Goal: Contribute content

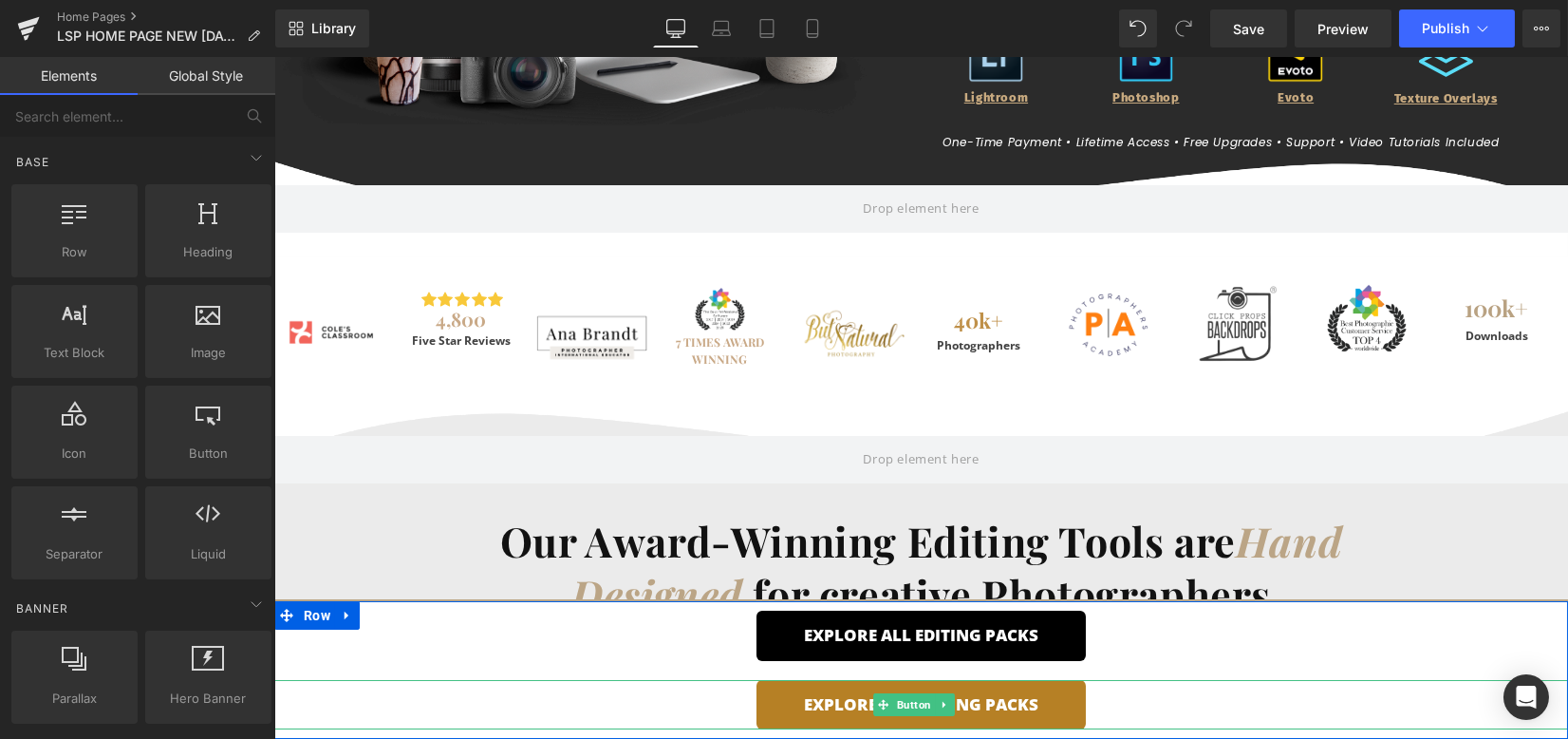
scroll to position [632, 0]
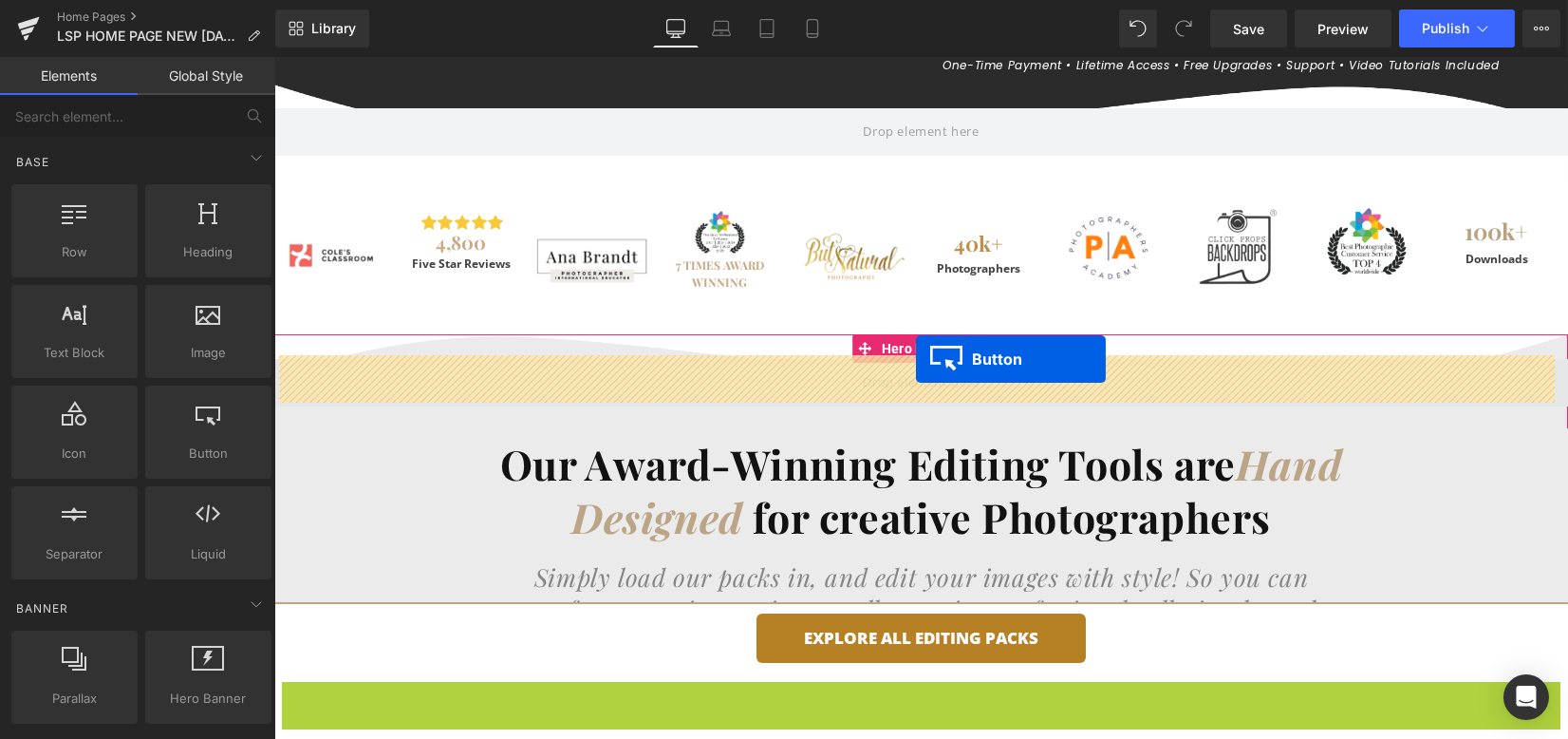
drag, startPoint x: 909, startPoint y: 706, endPoint x: 916, endPoint y: 359, distance: 347.1
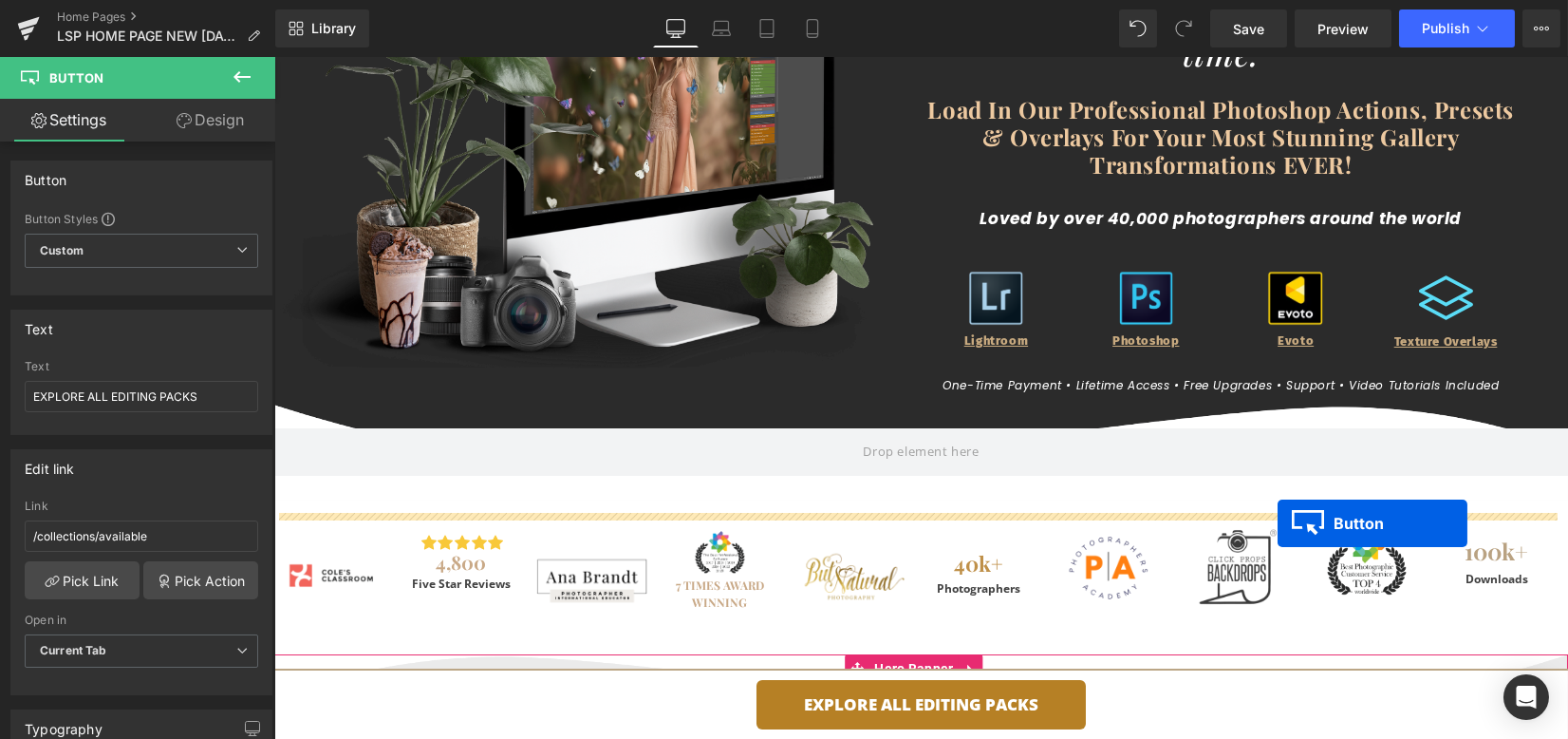
scroll to position [253, 0]
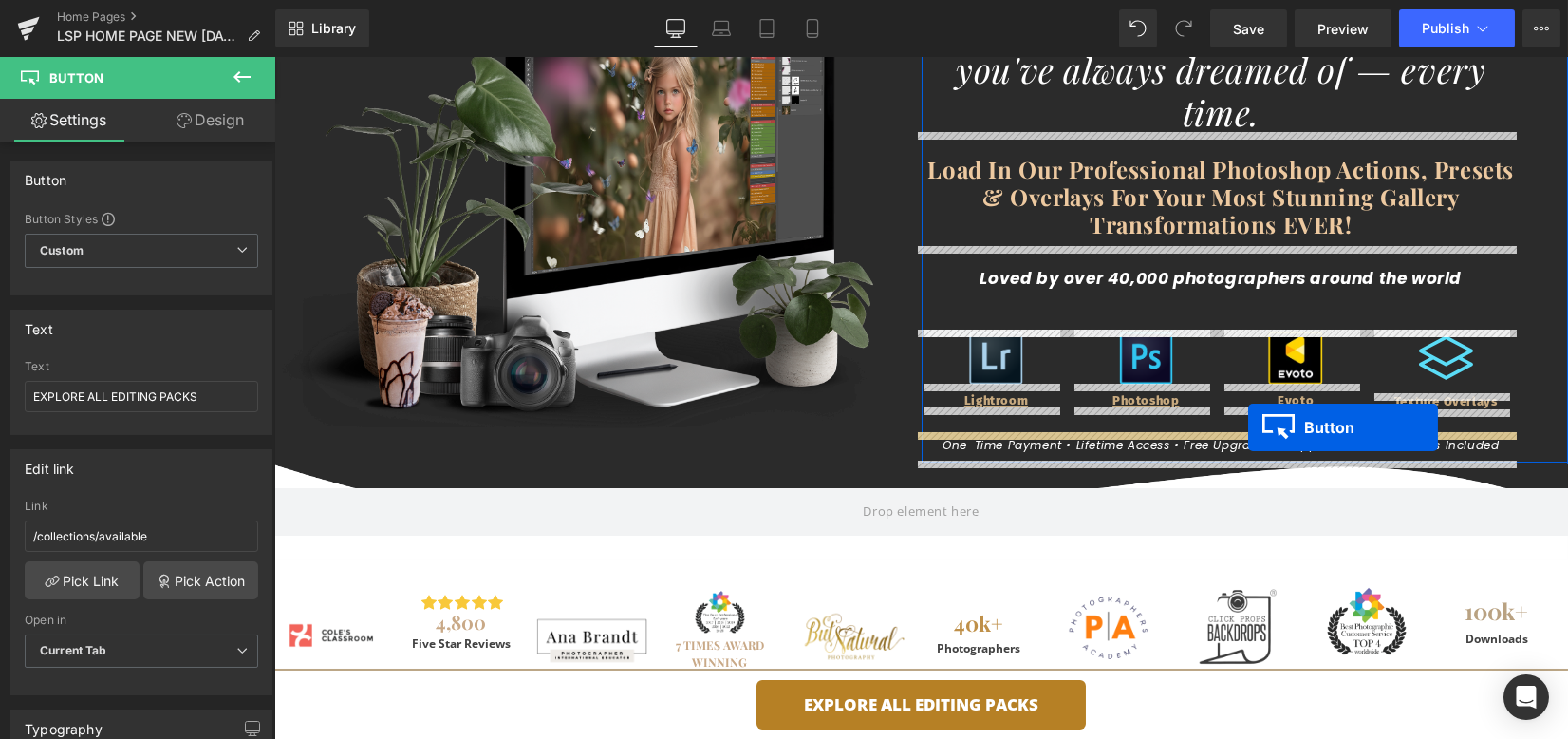
drag, startPoint x: 915, startPoint y: 372, endPoint x: 1248, endPoint y: 428, distance: 337.7
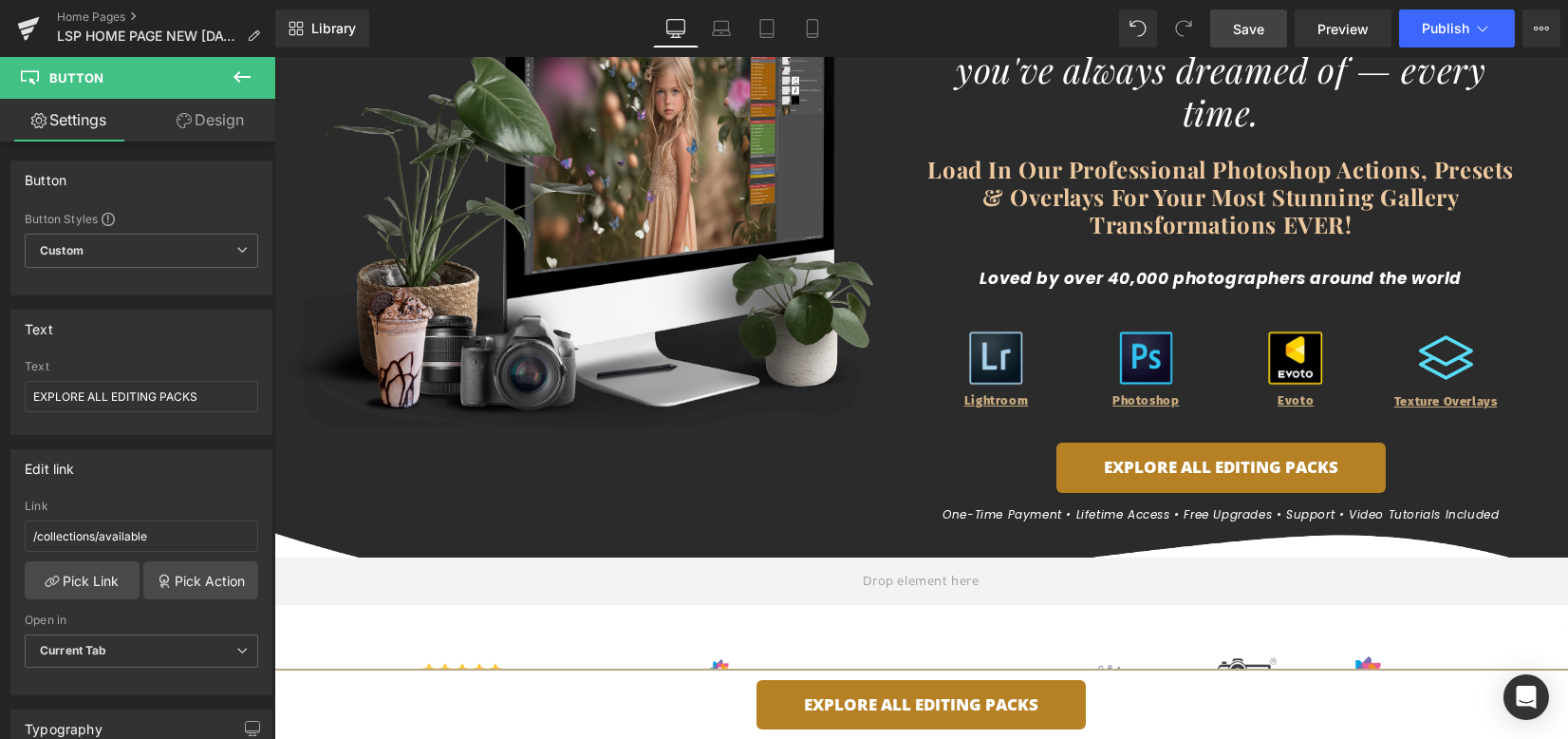
click at [1240, 21] on span "Save" at bounding box center [1248, 28] width 31 height 20
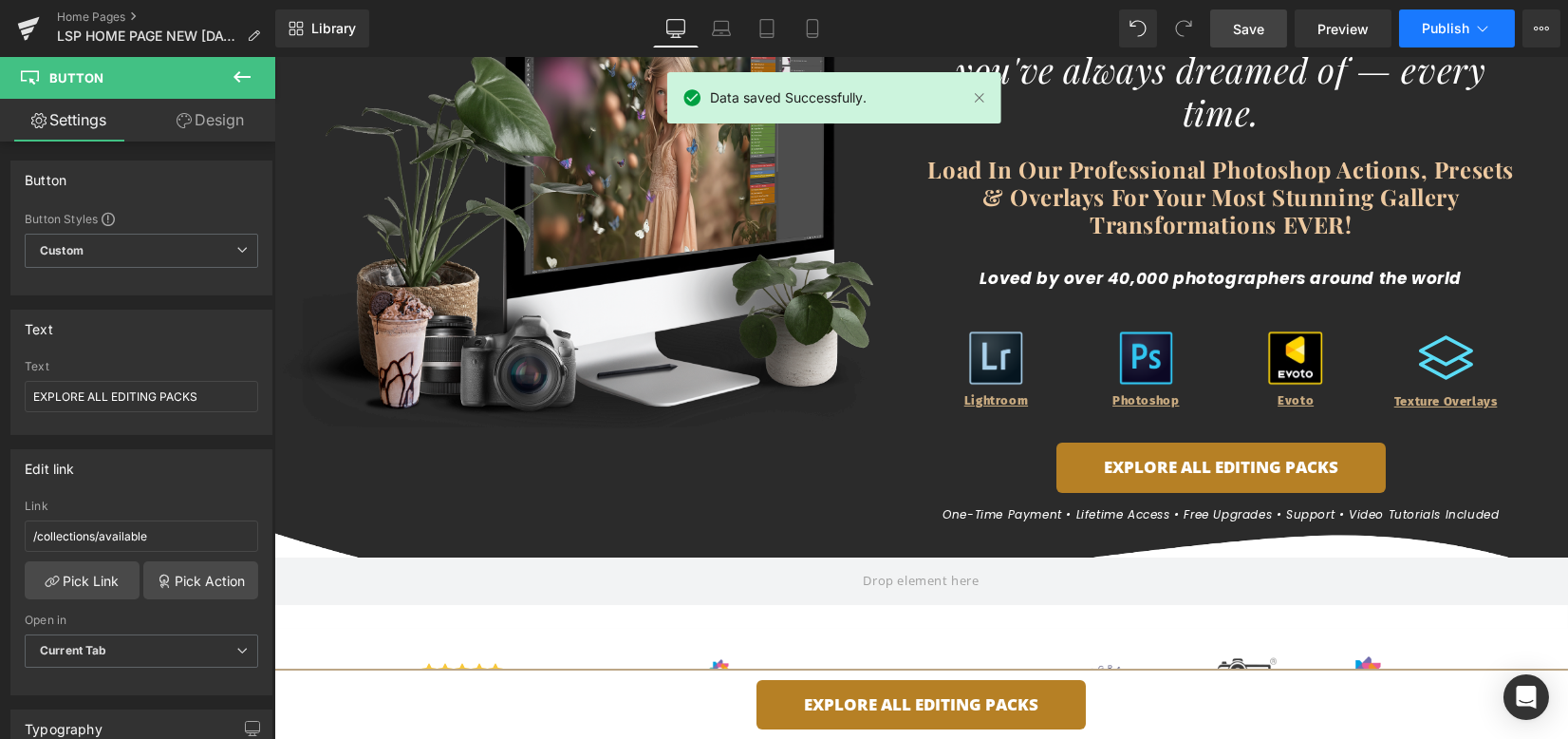
click at [1440, 24] on span "Publish" at bounding box center [1445, 28] width 48 height 16
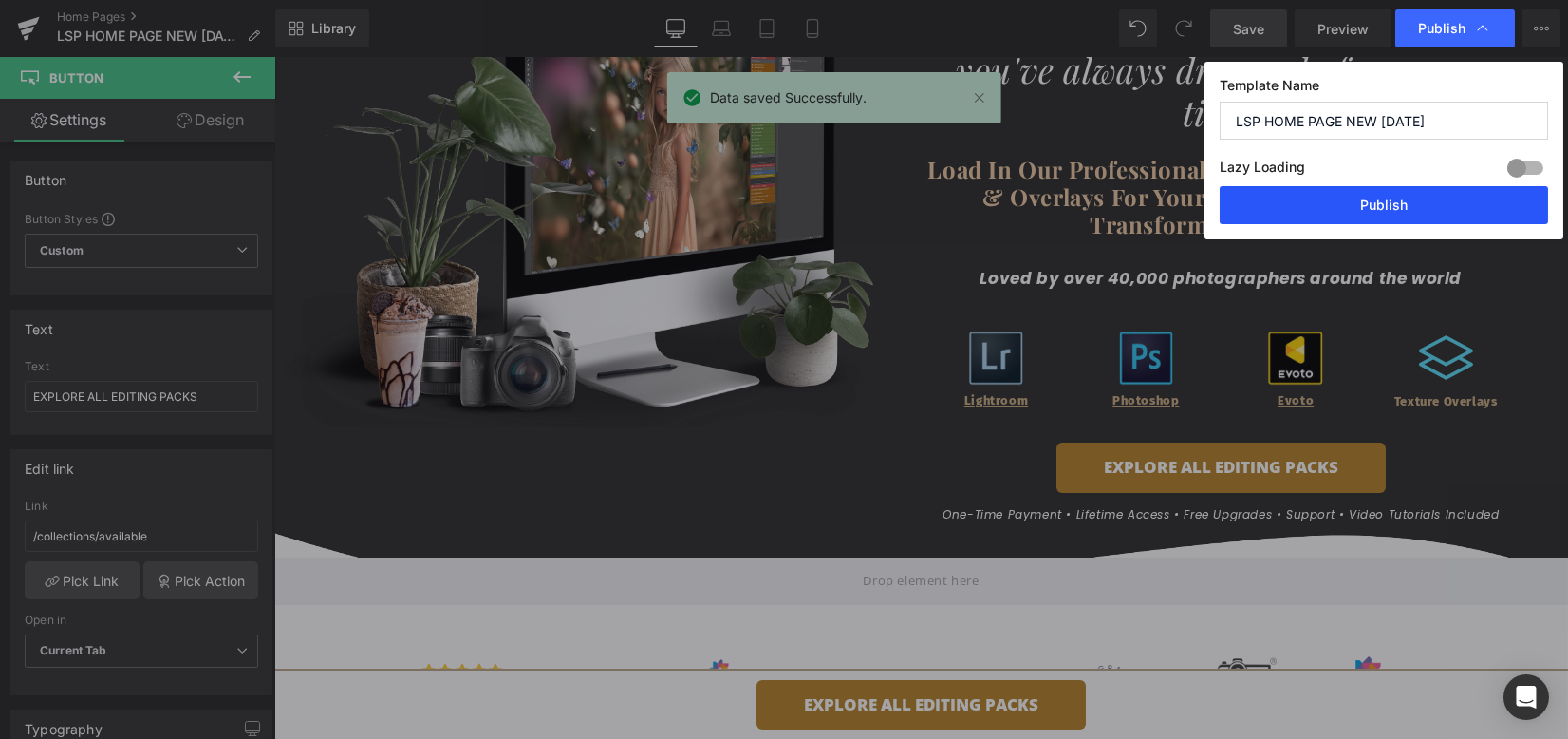
click at [1373, 214] on button "Publish" at bounding box center [1384, 205] width 329 height 38
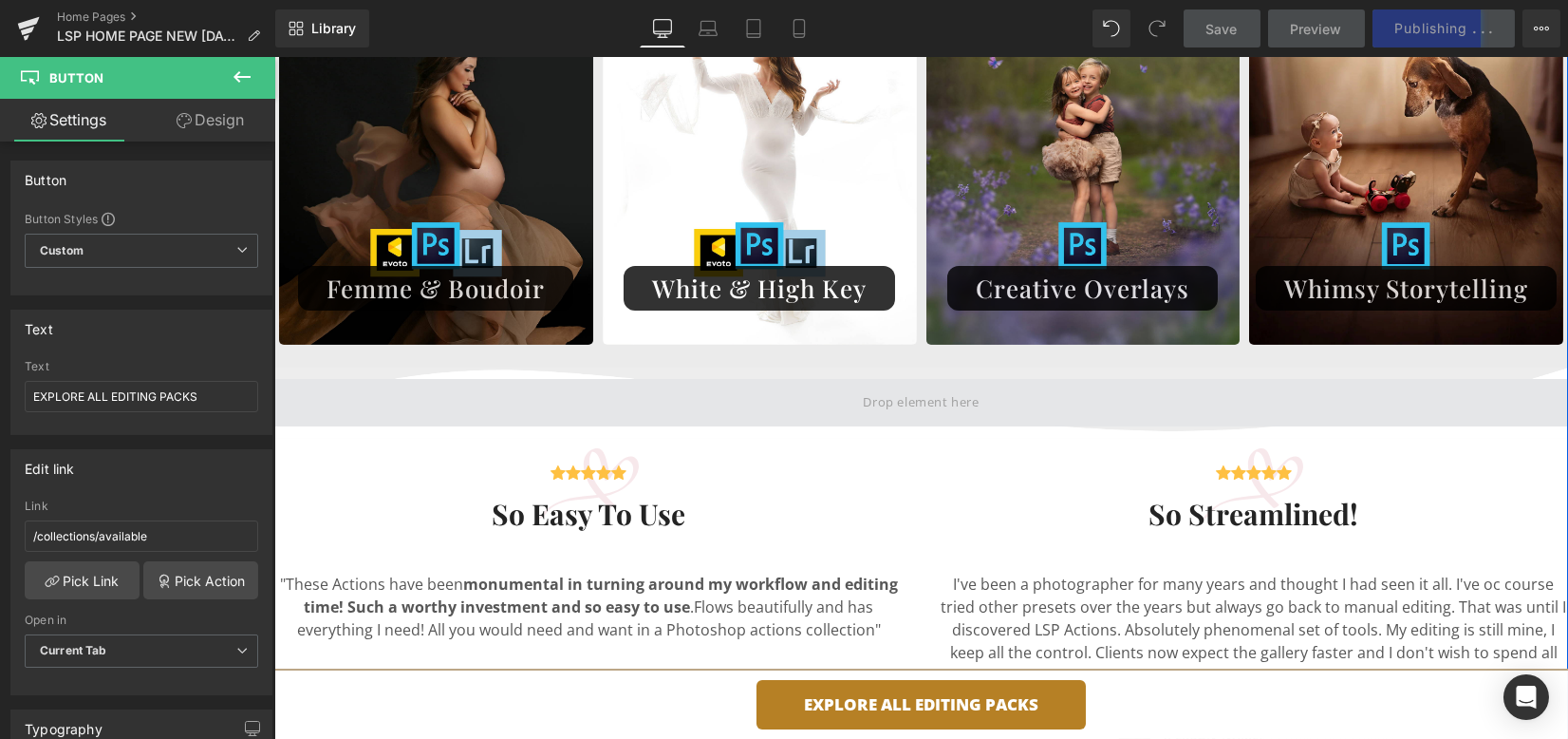
scroll to position [2279, 0]
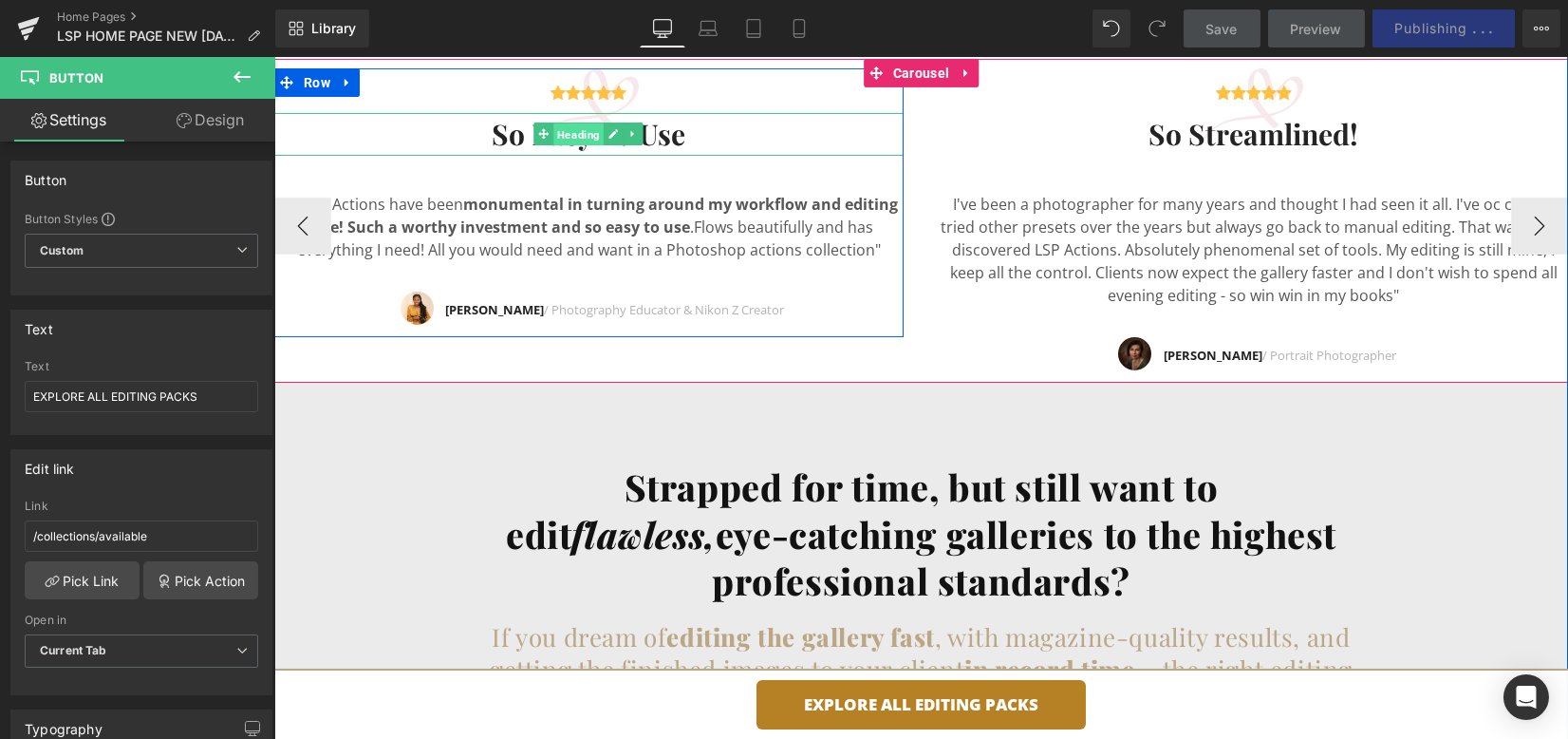
click at [554, 137] on span "Heading" at bounding box center [578, 134] width 50 height 23
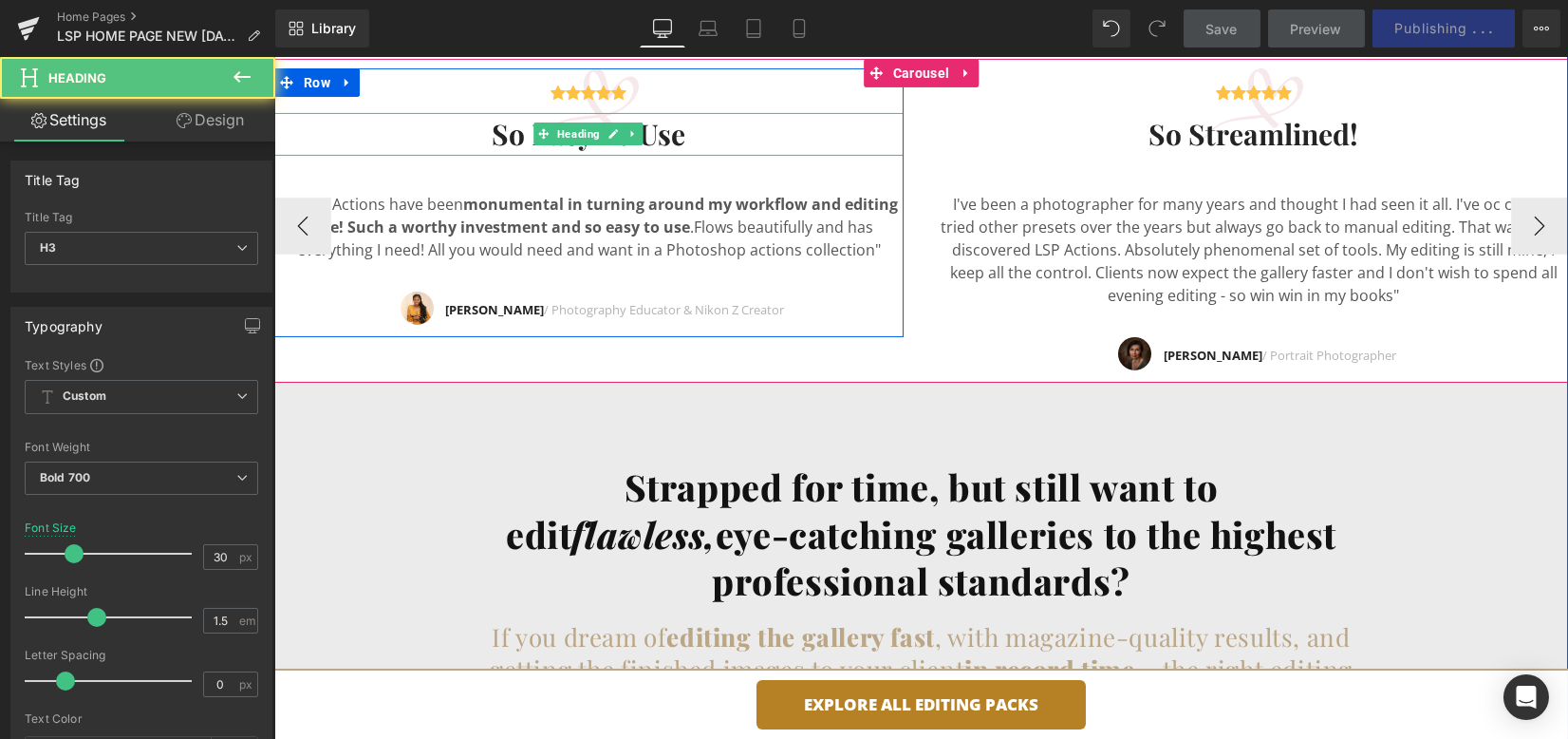
click at [522, 129] on h3 "so easy to use" at bounding box center [588, 134] width 629 height 43
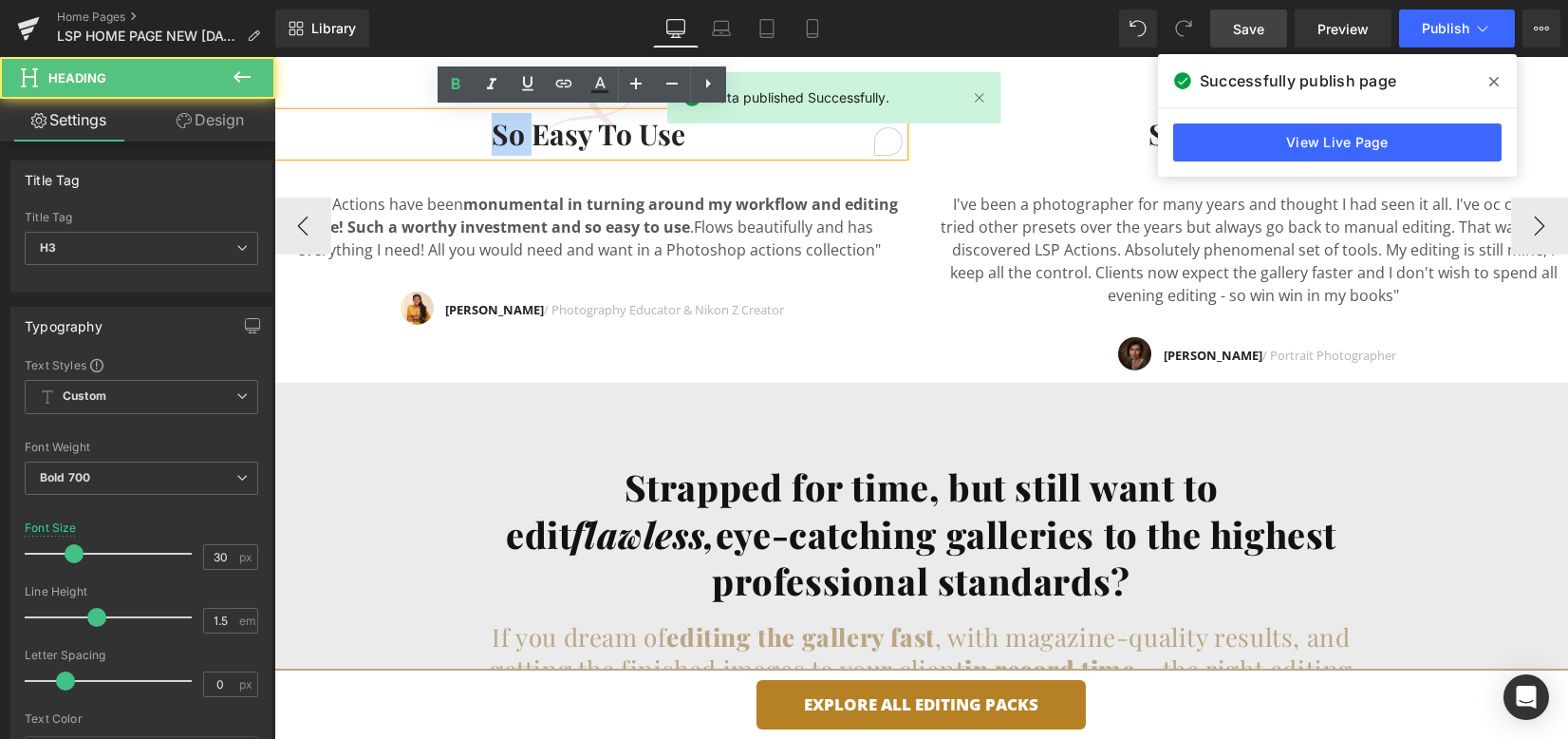
drag, startPoint x: 525, startPoint y: 133, endPoint x: 447, endPoint y: 129, distance: 78.1
click at [447, 129] on h3 "so easy to use" at bounding box center [588, 134] width 629 height 43
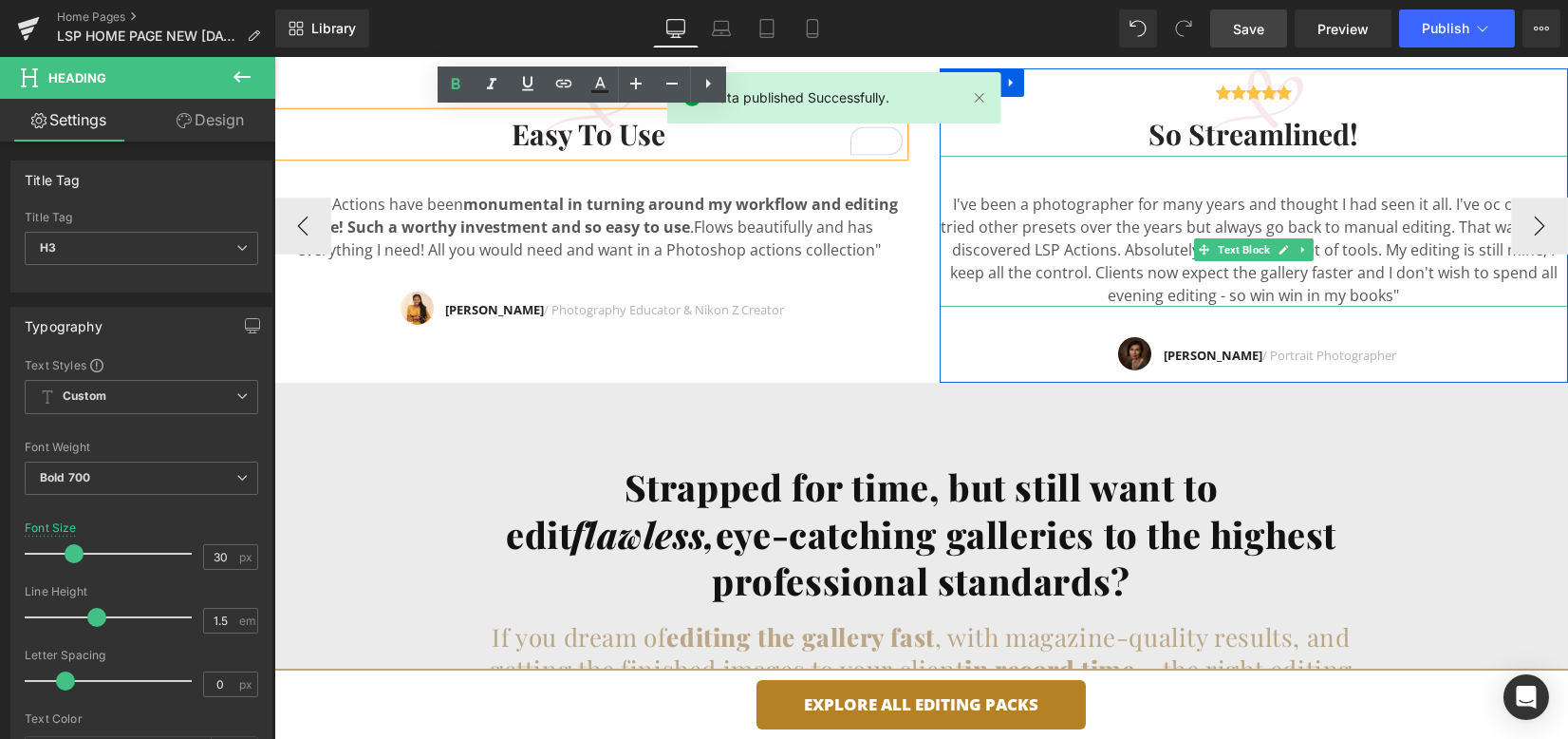
click at [1146, 137] on h3 "so streamlined!" at bounding box center [1253, 134] width 629 height 43
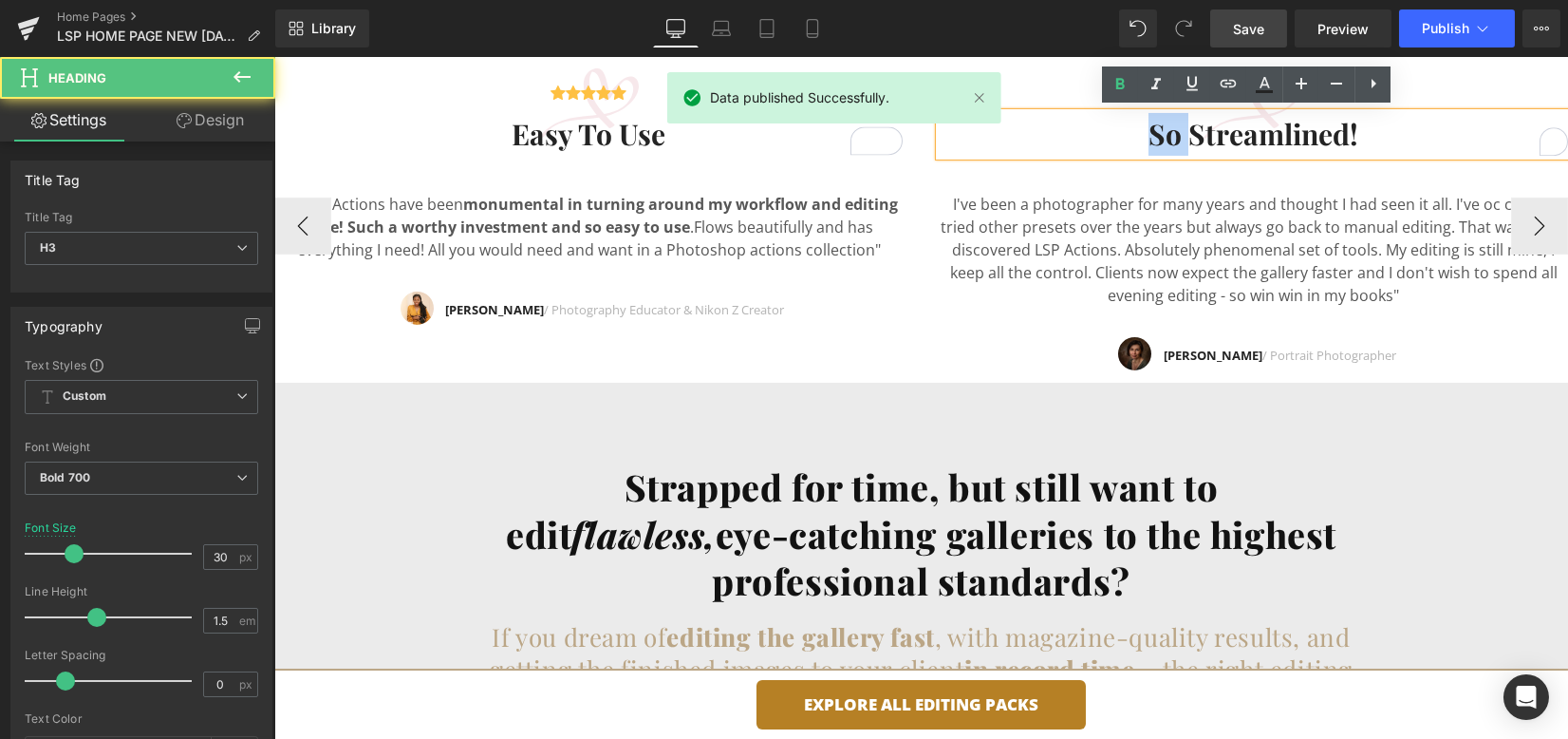
drag, startPoint x: 1157, startPoint y: 134, endPoint x: 1141, endPoint y: 133, distance: 16.0
click at [1141, 133] on h3 "so streamlined!" at bounding box center [1253, 134] width 629 height 43
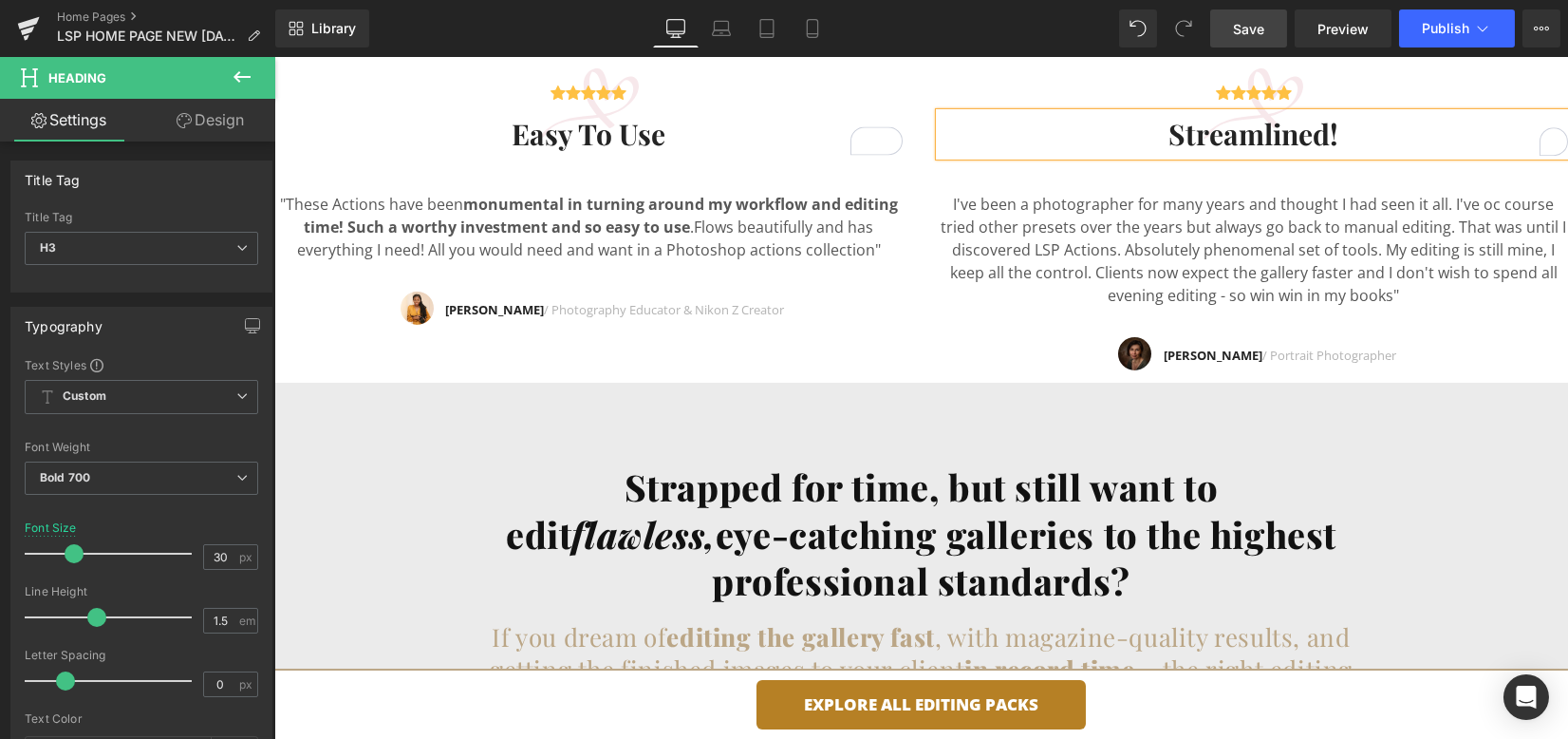
click at [1465, 459] on div "Our Award-Winning Editing Tools are Hand Designed for creative Photographers He…" at bounding box center [920, 158] width 1293 height 2614
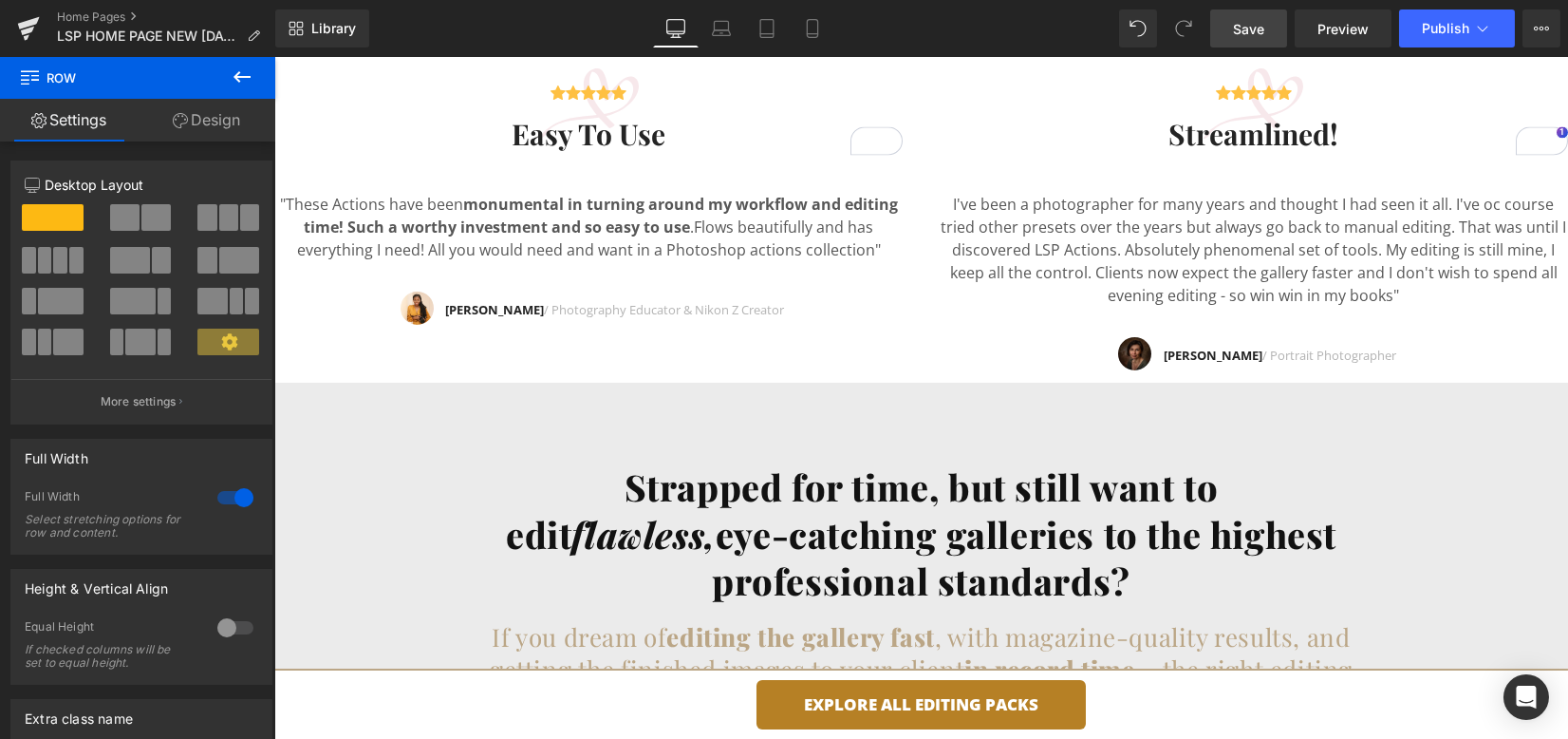
click at [1233, 30] on span "Save" at bounding box center [1248, 28] width 31 height 20
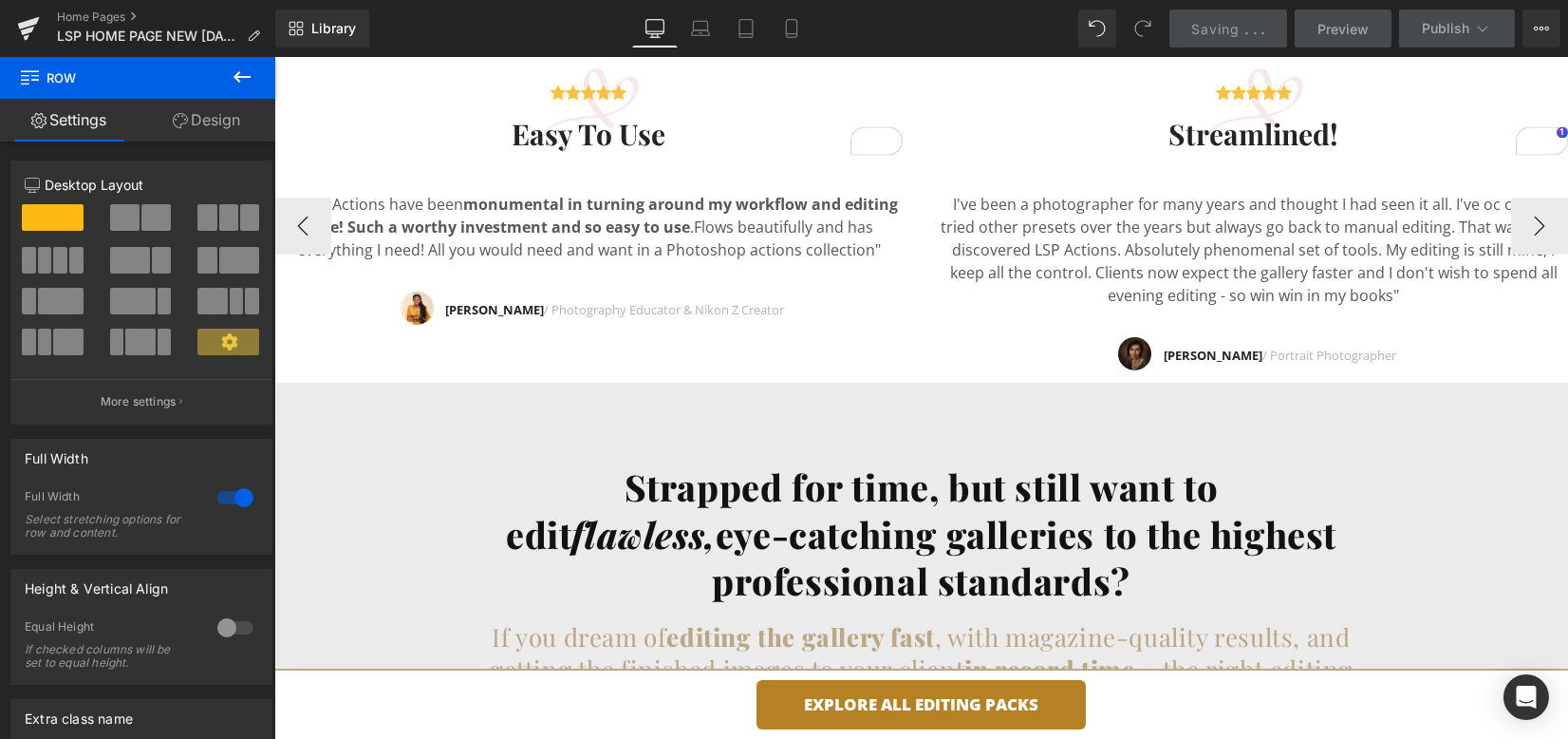
scroll to position [2658, 0]
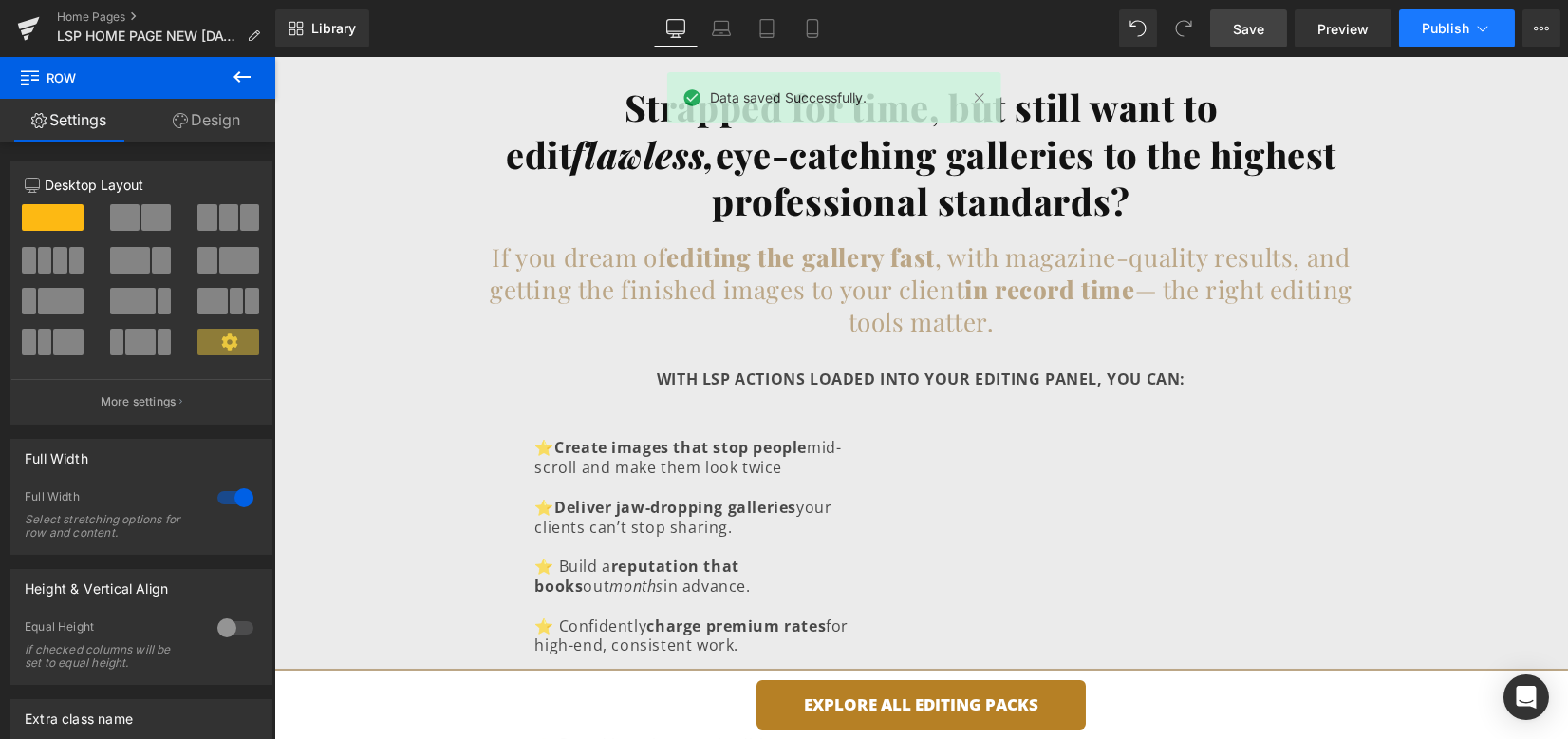
click at [1461, 27] on span "Publish" at bounding box center [1445, 28] width 48 height 16
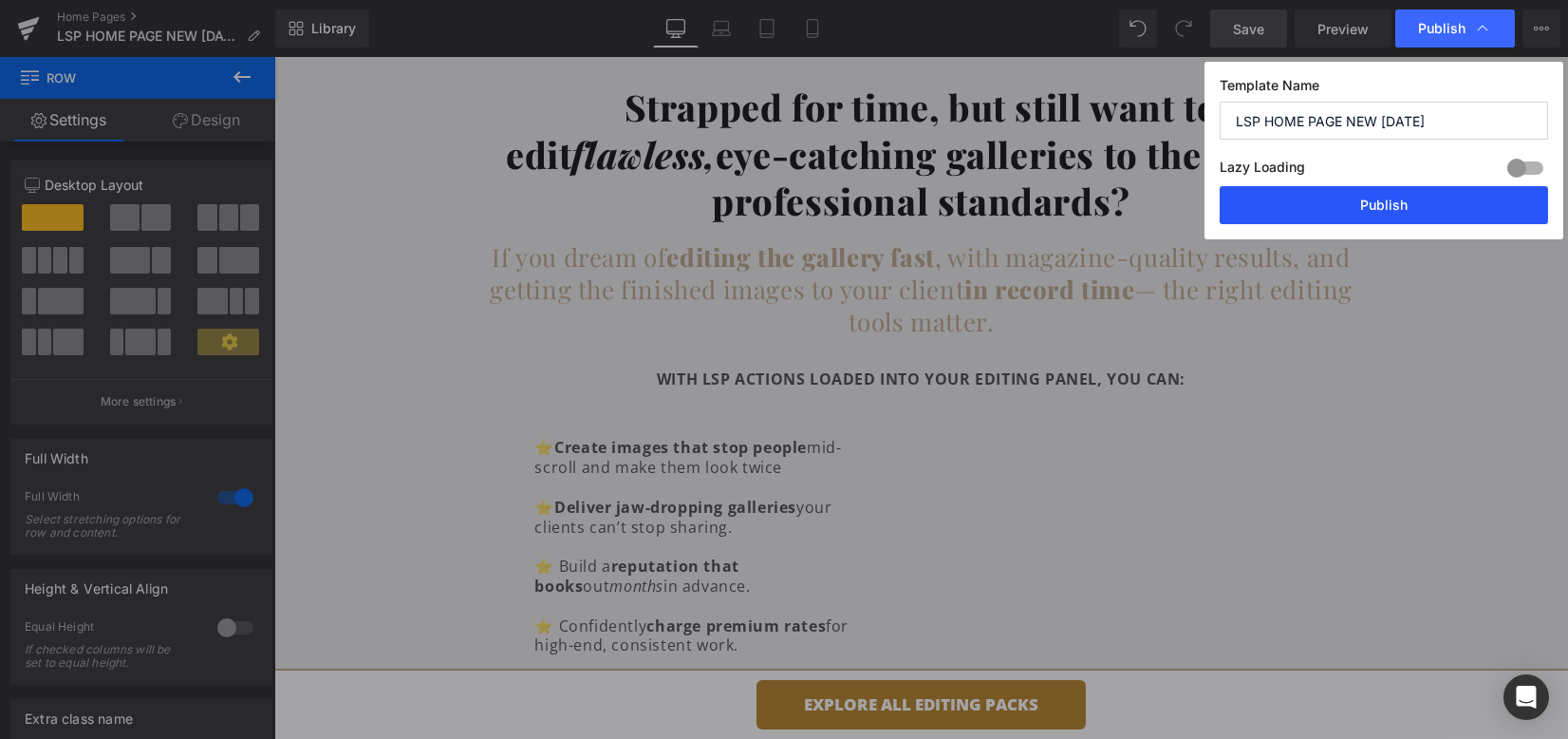
drag, startPoint x: 1401, startPoint y: 214, endPoint x: 1116, endPoint y: 365, distance: 322.5
click at [1401, 214] on button "Publish" at bounding box center [1384, 205] width 329 height 38
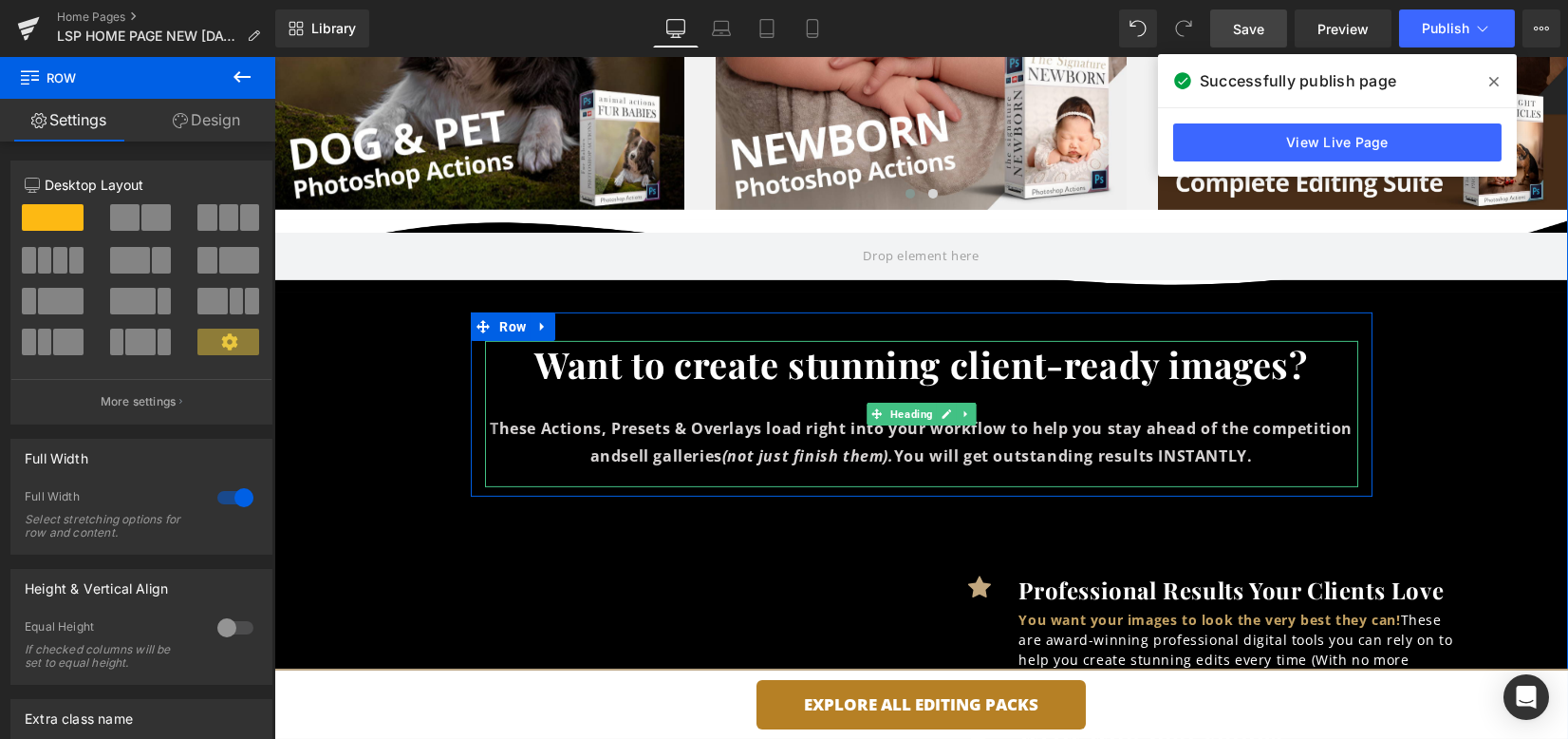
scroll to position [4430, 0]
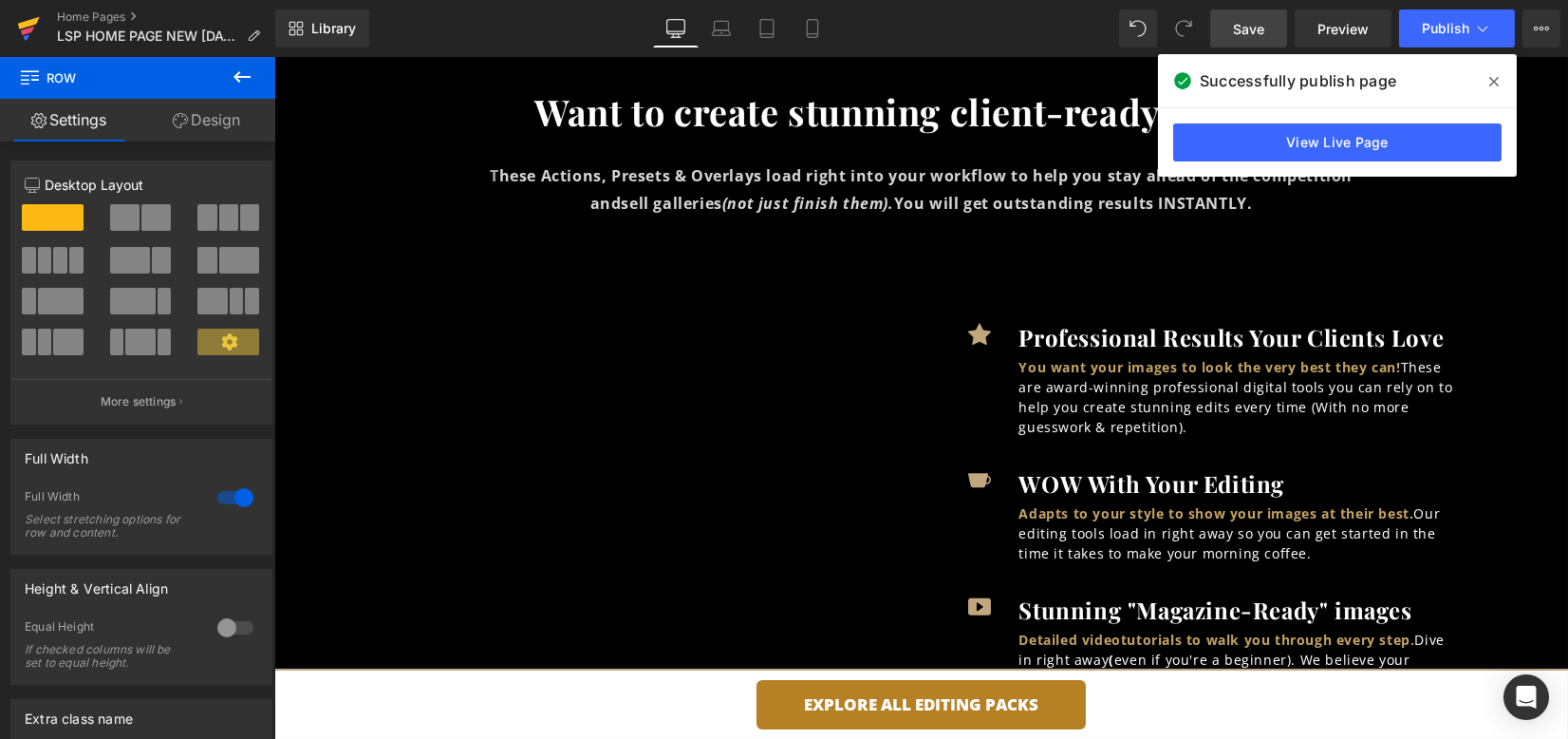
click at [31, 29] on icon at bounding box center [27, 30] width 14 height 9
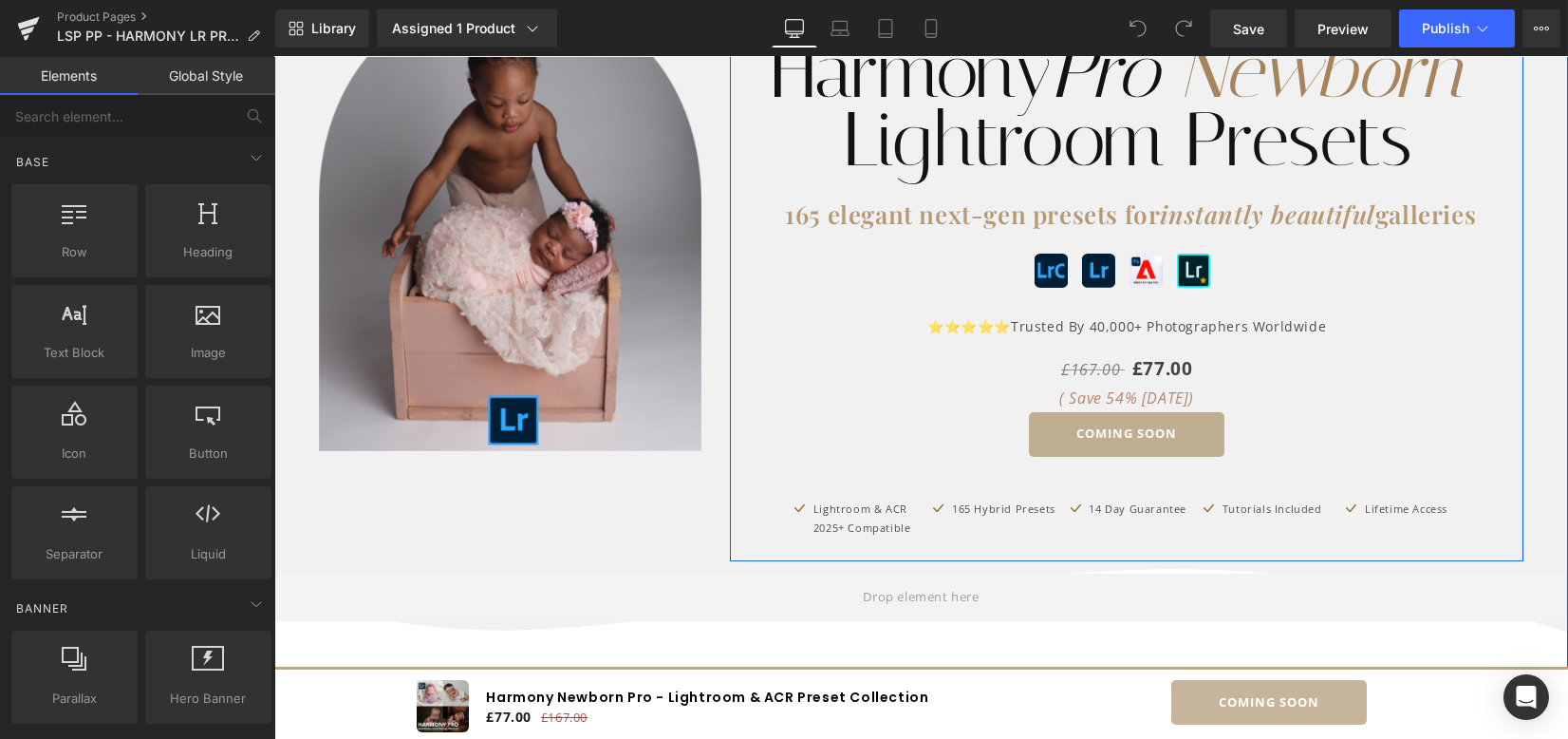
scroll to position [253, 0]
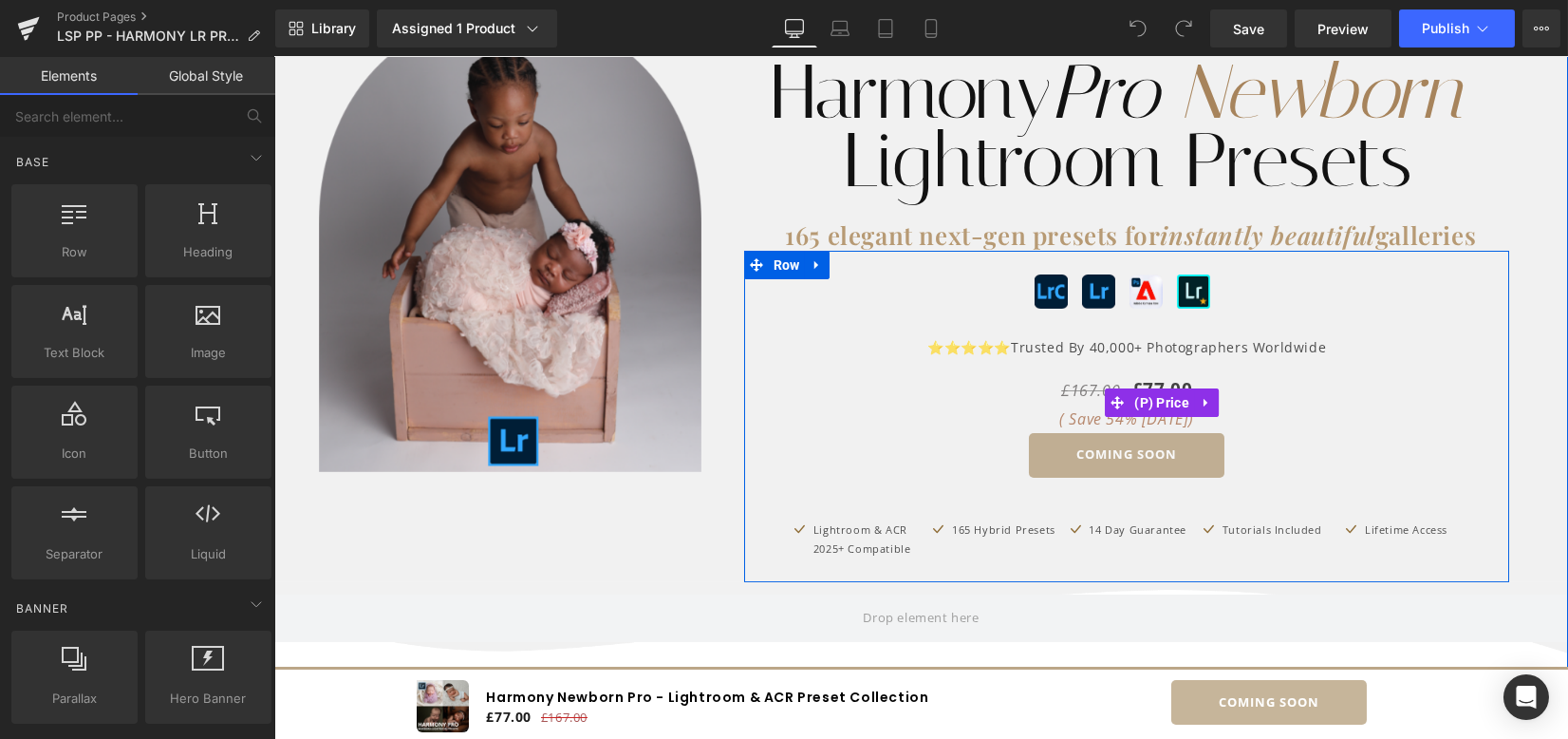
click at [1296, 415] on div "£167.00 £77.00 ( Save 54% [DATE])" at bounding box center [1127, 402] width 671 height 60
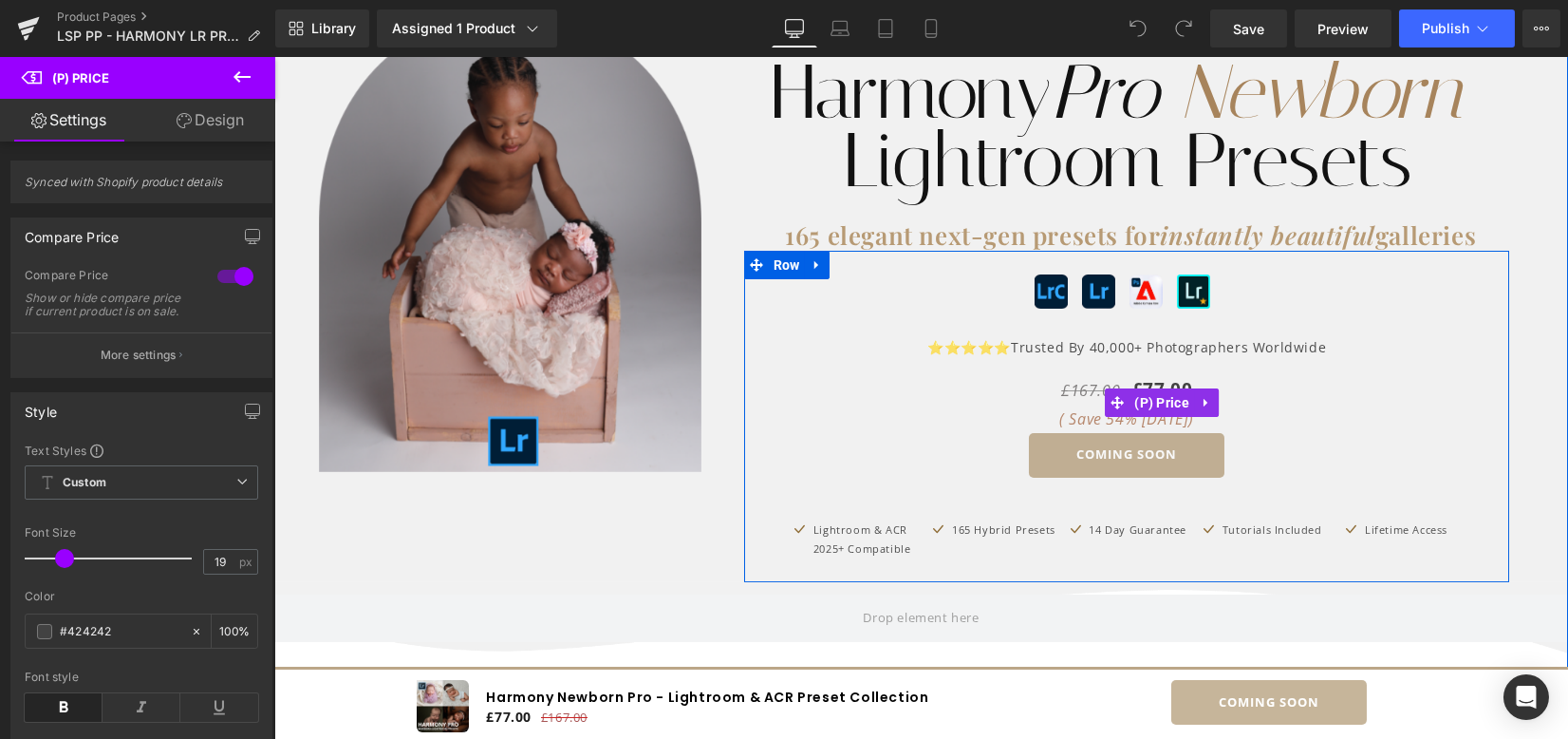
click at [1121, 426] on span "54%" at bounding box center [1121, 418] width 31 height 21
